Goal: Obtain resource: Obtain resource

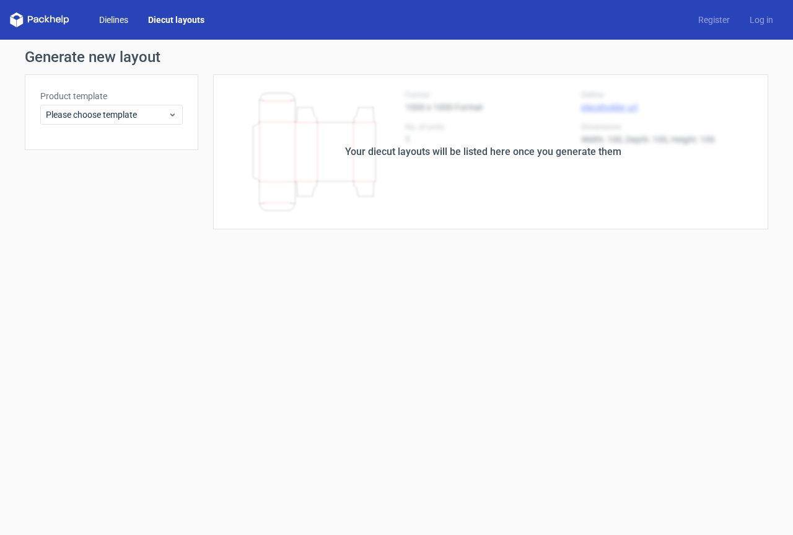
click at [118, 16] on link "Dielines" at bounding box center [113, 20] width 49 height 12
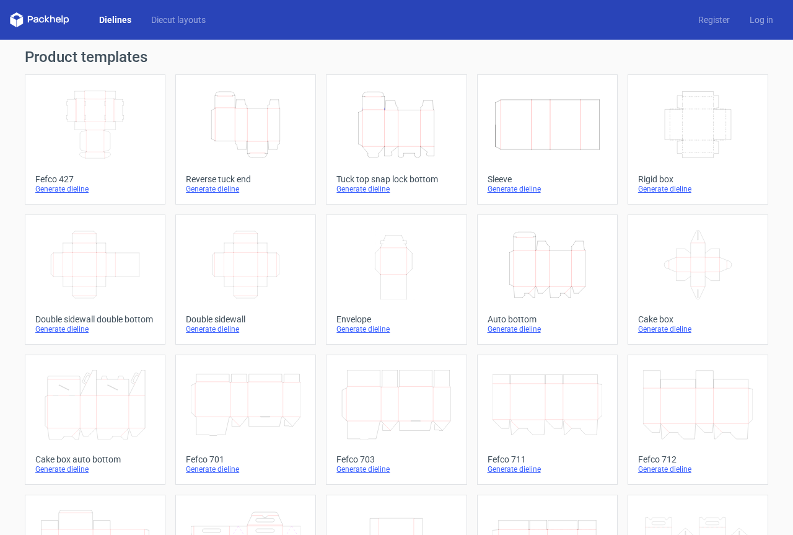
click at [85, 110] on icon "Width Depth Height" at bounding box center [95, 124] width 110 height 69
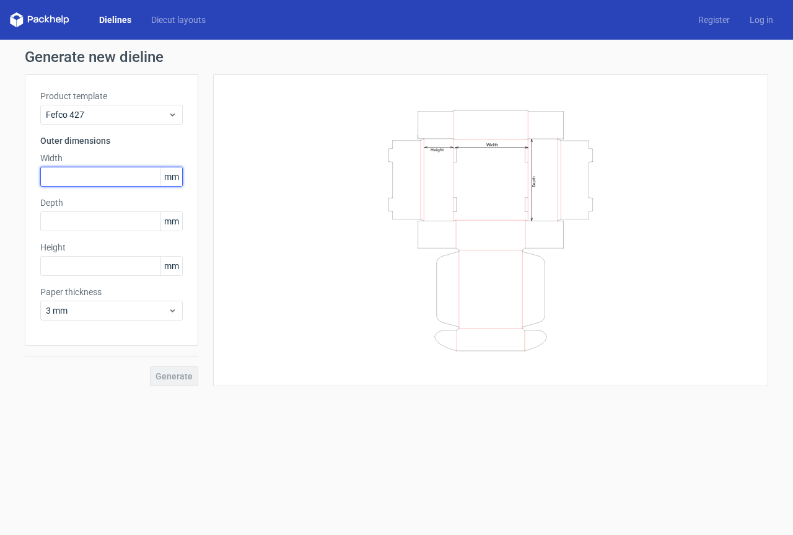
click at [89, 182] on input "text" at bounding box center [111, 177] width 142 height 20
type input "240"
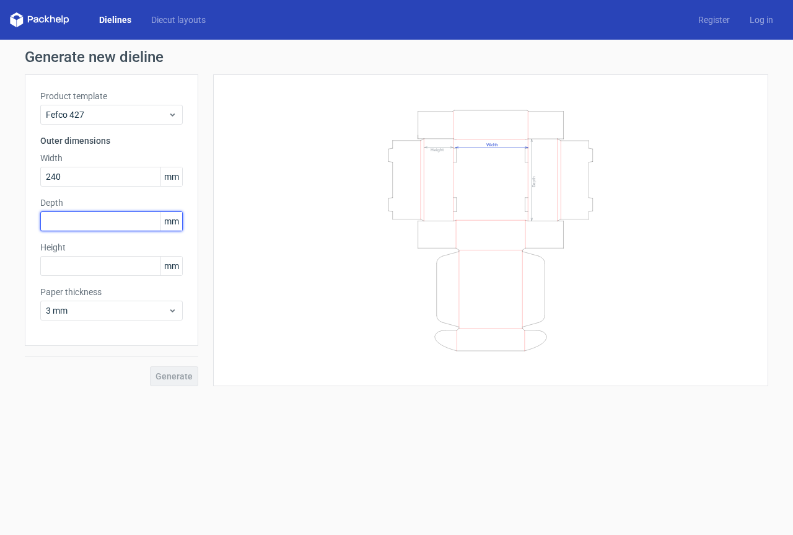
click at [87, 223] on input "text" at bounding box center [111, 221] width 142 height 20
type input "100"
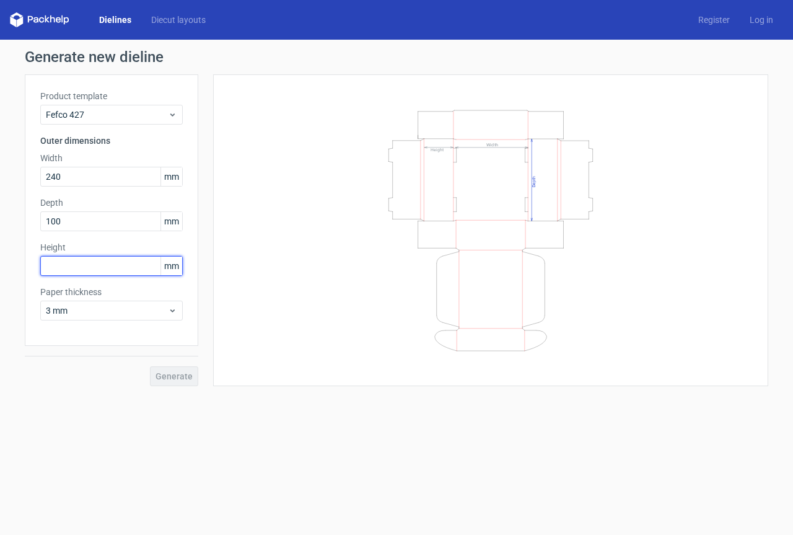
click at [117, 266] on input "text" at bounding box center [111, 266] width 142 height 20
type input "170"
click at [181, 374] on span "Generate" at bounding box center [173, 376] width 37 height 9
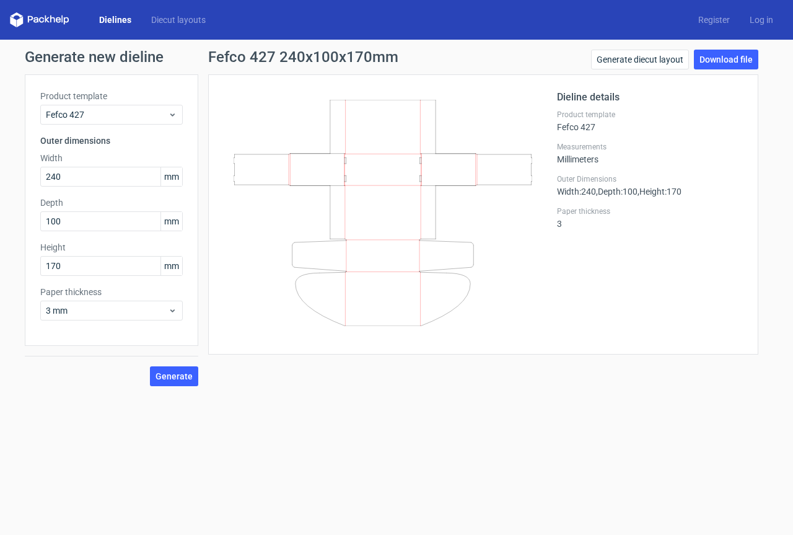
click at [383, 419] on form "Generate new dieline Product template Fefco 427 Outer dimensions Width 240 mm D…" at bounding box center [396, 287] width 793 height 495
drag, startPoint x: 78, startPoint y: 178, endPoint x: 0, endPoint y: 175, distance: 78.1
click at [0, 175] on div "Generate new dieline Product template Fefco 427 Outer dimensions Width 240 mm D…" at bounding box center [396, 218] width 793 height 356
type input "170"
drag, startPoint x: 107, startPoint y: 268, endPoint x: 15, endPoint y: 268, distance: 91.7
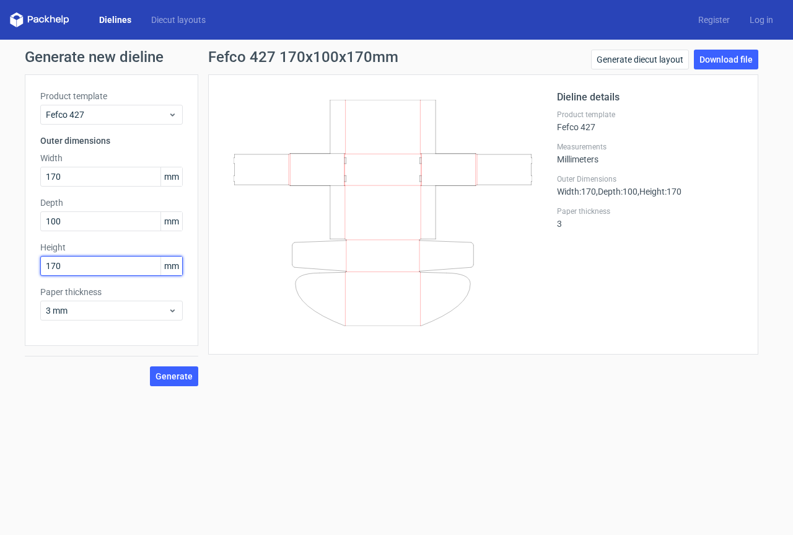
click at [14, 268] on div "Generate new dieline Product template Fefco 427 Outer dimensions Width 170 mm D…" at bounding box center [396, 218] width 793 height 356
type input "5"
click at [191, 373] on span "Generate" at bounding box center [173, 376] width 37 height 9
drag, startPoint x: 70, startPoint y: 272, endPoint x: 3, endPoint y: 278, distance: 67.2
click at [1, 277] on div "Generate new dieline Product template Fefco 427 Outer dimensions Width 170 mm D…" at bounding box center [396, 218] width 793 height 356
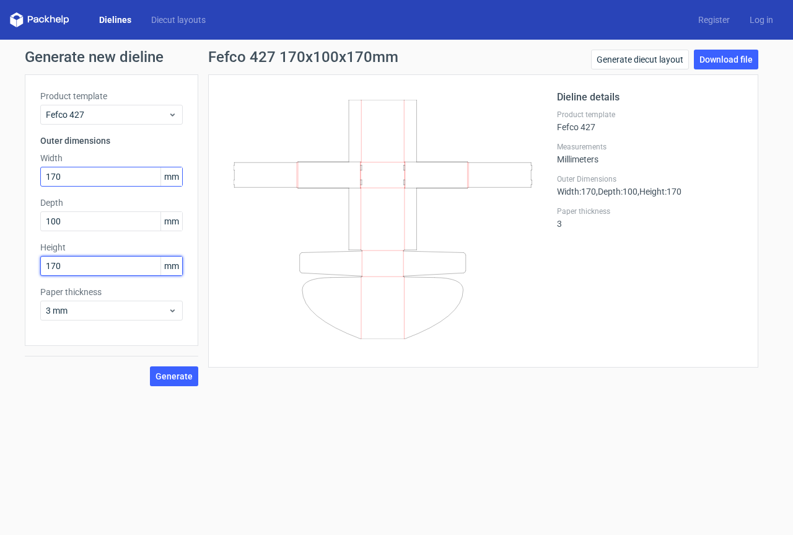
type input "170"
drag, startPoint x: 69, startPoint y: 179, endPoint x: 6, endPoint y: 172, distance: 63.6
click at [6, 172] on div "Generate new dieline Product template Fefco 427 Outer dimensions Width 170 mm D…" at bounding box center [396, 218] width 793 height 356
type input "240"
click at [189, 388] on div "Generate new dieline Product template Fefco 427 Outer dimensions Width 240 mm D…" at bounding box center [396, 218] width 793 height 356
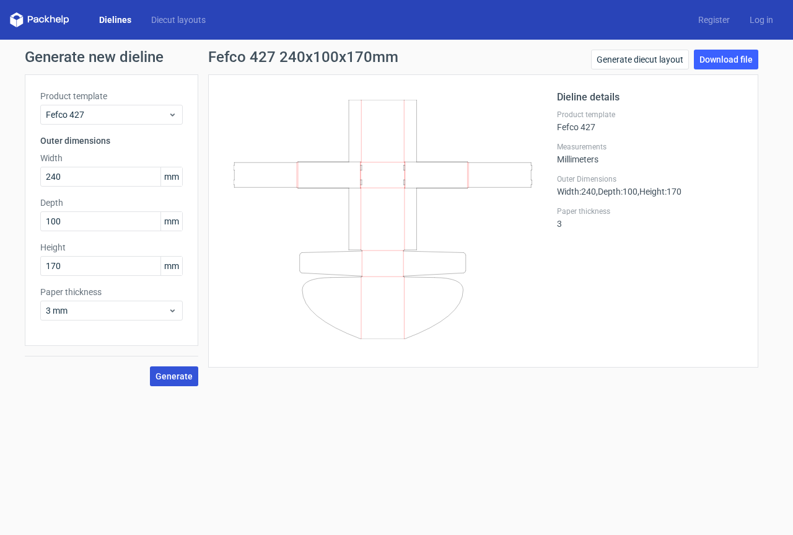
click at [191, 377] on span "Generate" at bounding box center [173, 376] width 37 height 9
click at [715, 61] on link "Download file" at bounding box center [726, 60] width 64 height 20
click at [320, 412] on form "Generate new dieline Product template Fefco 427 Outer dimensions Width 240 mm D…" at bounding box center [396, 287] width 793 height 495
click at [87, 176] on input "240" at bounding box center [111, 177] width 142 height 20
drag, startPoint x: 83, startPoint y: 178, endPoint x: 0, endPoint y: 193, distance: 84.4
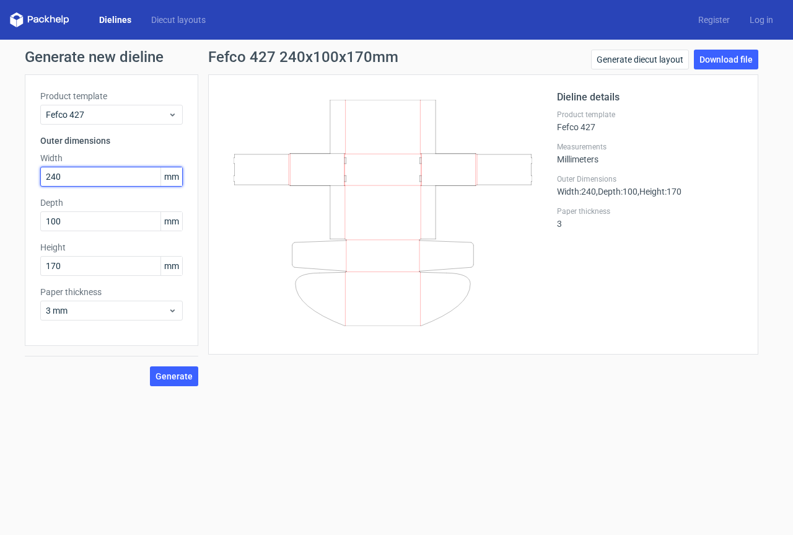
click at [0, 193] on div "Generate new dieline Product template Fefco 427 Outer dimensions Width 240 mm D…" at bounding box center [396, 218] width 793 height 356
click at [424, 413] on form "Generate new dieline Product template Fefco 427 Outer dimensions Width 240 mm D…" at bounding box center [396, 287] width 793 height 495
click at [184, 372] on span "Generate" at bounding box center [173, 376] width 37 height 9
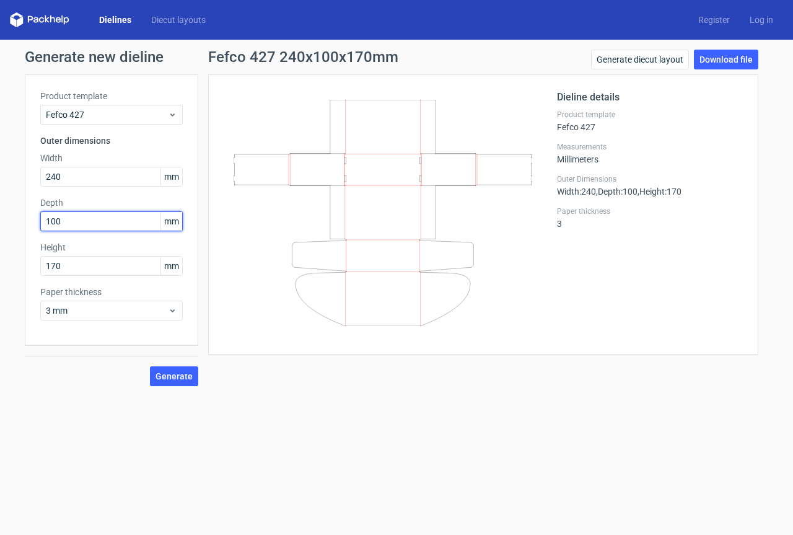
drag, startPoint x: 79, startPoint y: 219, endPoint x: 0, endPoint y: 219, distance: 78.7
click at [0, 219] on div "Generate new dieline Product template Fefco 427 Outer dimensions Width 240 mm D…" at bounding box center [396, 218] width 793 height 356
type input "240"
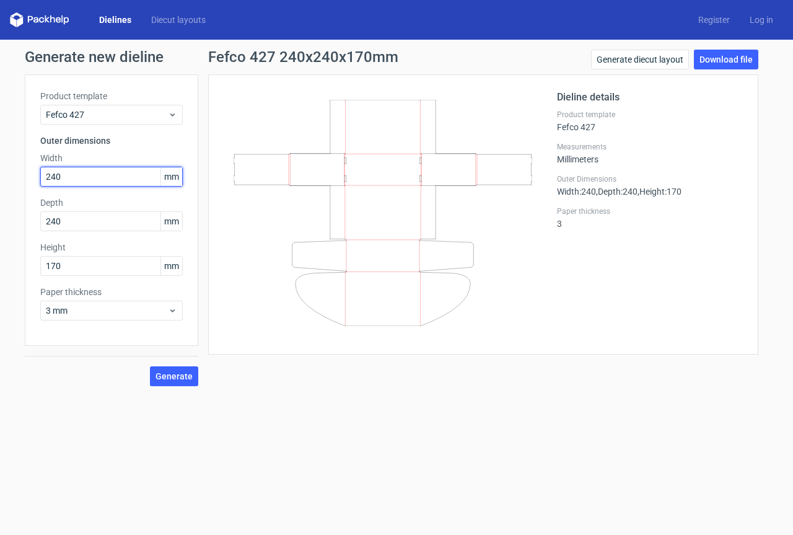
drag, startPoint x: 89, startPoint y: 169, endPoint x: 32, endPoint y: 178, distance: 57.1
click at [32, 178] on div "Product template Fefco 427 Outer dimensions Width 240 mm Depth 240 mm Height 17…" at bounding box center [111, 209] width 173 height 271
type input "100"
click at [153, 383] on button "Generate" at bounding box center [174, 376] width 48 height 20
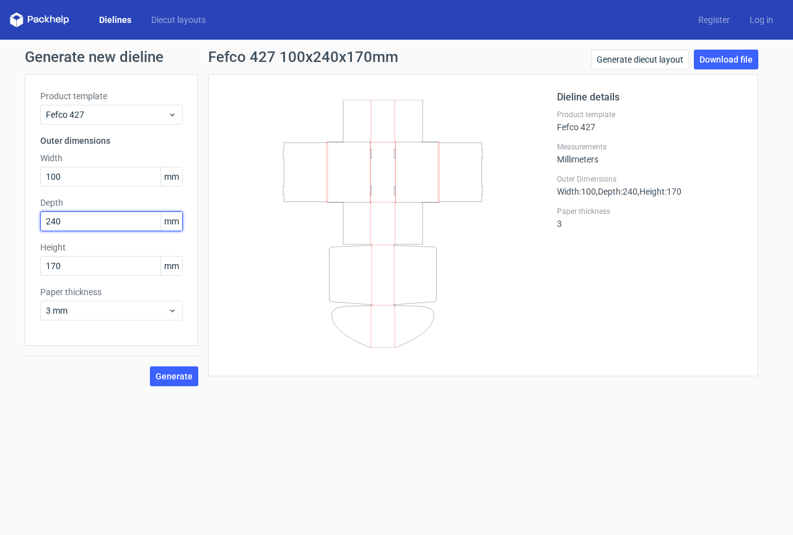
drag, startPoint x: 63, startPoint y: 224, endPoint x: 18, endPoint y: 217, distance: 45.6
click at [18, 217] on div "Generate new dieline Product template Fefco 427 Outer dimensions Width 100 mm D…" at bounding box center [396, 218] width 793 height 356
type input "100"
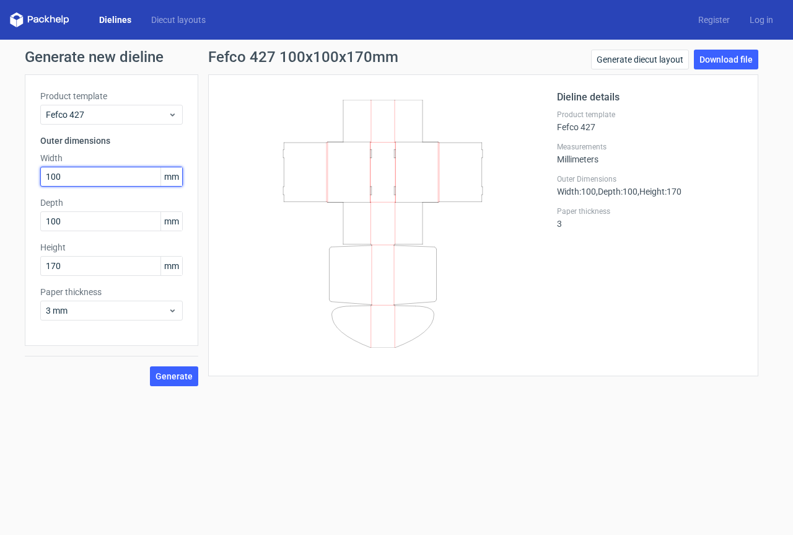
drag, startPoint x: 69, startPoint y: 182, endPoint x: 18, endPoint y: 181, distance: 51.4
click at [18, 181] on div "Generate new dieline Product template Fefco 427 Outer dimensions Width 100 mm D…" at bounding box center [396, 218] width 793 height 356
type input "170"
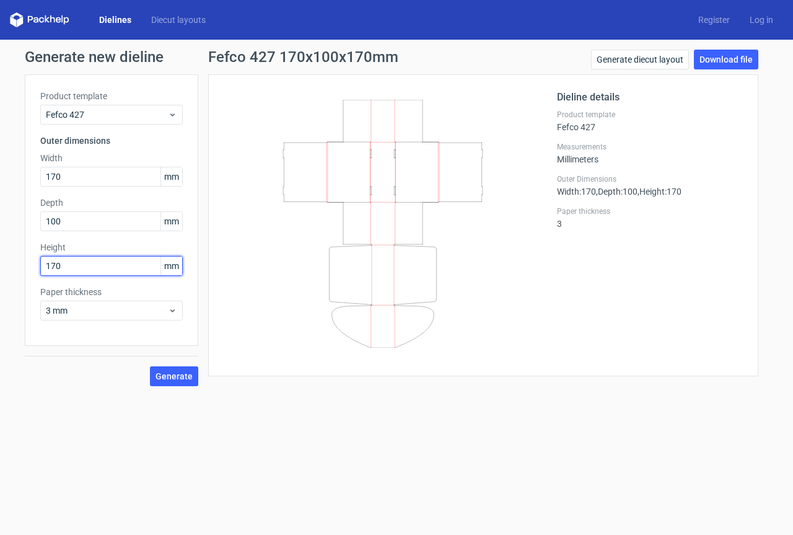
drag, startPoint x: 64, startPoint y: 275, endPoint x: 55, endPoint y: 276, distance: 9.4
click at [55, 276] on div "Product template Fefco 427 Outer dimensions Width 170 mm Depth 100 mm Height 17…" at bounding box center [111, 209] width 173 height 271
click at [89, 270] on input "170" at bounding box center [111, 266] width 142 height 20
drag, startPoint x: 89, startPoint y: 270, endPoint x: 8, endPoint y: 274, distance: 81.3
click at [8, 274] on div "Generate new dieline Product template Fefco 427 Outer dimensions Width 170 mm D…" at bounding box center [396, 218] width 793 height 356
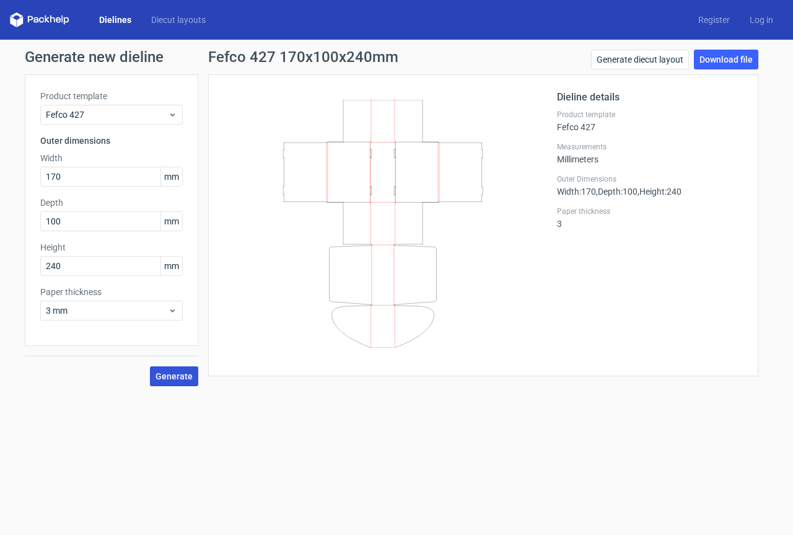
click at [178, 373] on span "Generate" at bounding box center [173, 376] width 37 height 9
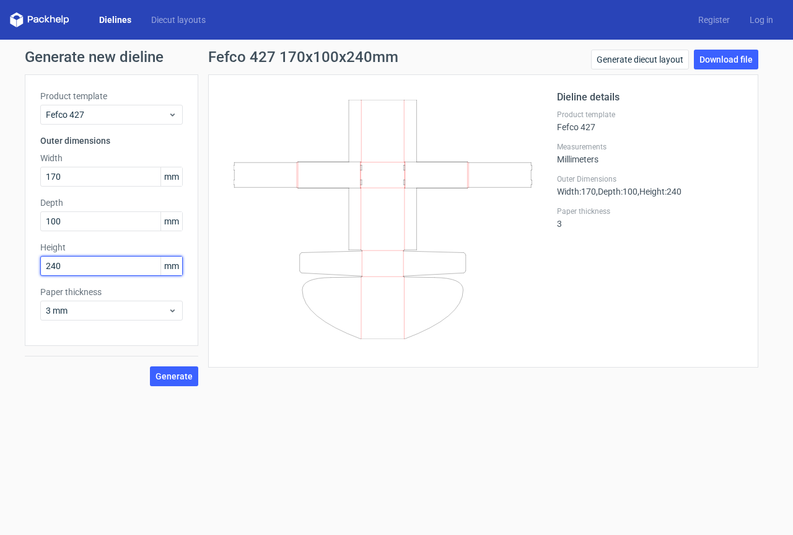
drag, startPoint x: 68, startPoint y: 271, endPoint x: 17, endPoint y: 265, distance: 51.8
click at [17, 265] on div "Generate new dieline Product template Fefco 427 Outer dimensions Width 170 mm D…" at bounding box center [396, 218] width 793 height 356
type input "170"
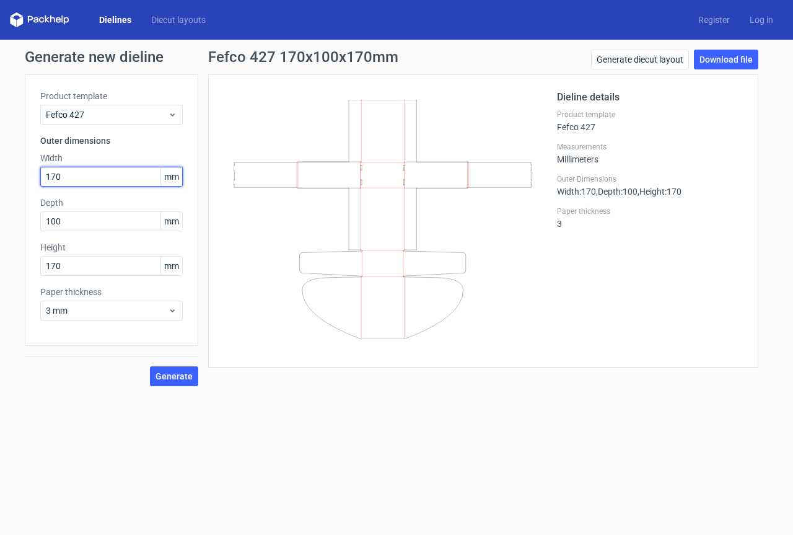
drag, startPoint x: 76, startPoint y: 177, endPoint x: 2, endPoint y: 177, distance: 73.7
click at [0, 176] on div "Generate new dieline Product template Fefco 427 Outer dimensions Width 170 mm D…" at bounding box center [396, 218] width 793 height 356
type input "240"
click at [168, 374] on span "Generate" at bounding box center [173, 376] width 37 height 9
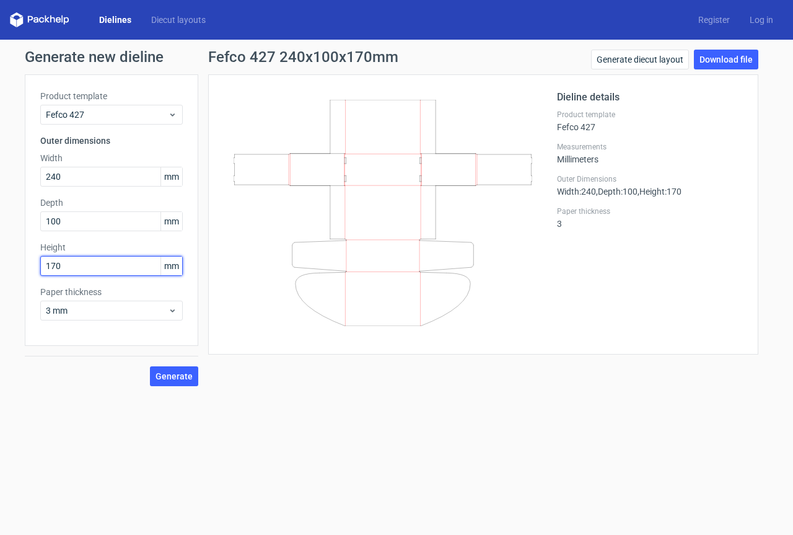
drag, startPoint x: 84, startPoint y: 263, endPoint x: 0, endPoint y: 263, distance: 83.6
click at [0, 263] on div "Generate new dieline Product template Fefco 427 Outer dimensions Width 240 mm D…" at bounding box center [396, 218] width 793 height 356
type input "100"
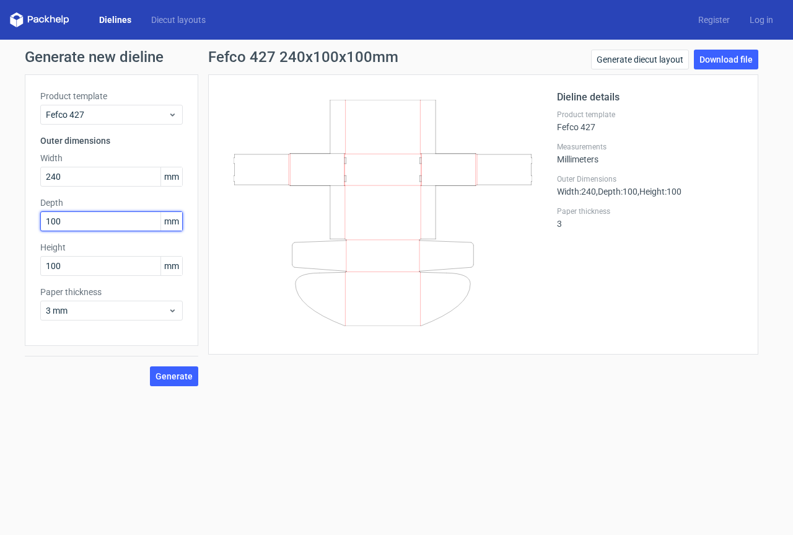
drag, startPoint x: 87, startPoint y: 223, endPoint x: 0, endPoint y: 220, distance: 86.8
click at [0, 220] on div "Generate new dieline Product template Fefco 427 Outer dimensions Width 240 mm D…" at bounding box center [396, 218] width 793 height 356
type input "170"
click at [172, 369] on button "Generate" at bounding box center [174, 376] width 48 height 20
click at [740, 60] on link "Download file" at bounding box center [726, 60] width 64 height 20
